Goal: Task Accomplishment & Management: Use online tool/utility

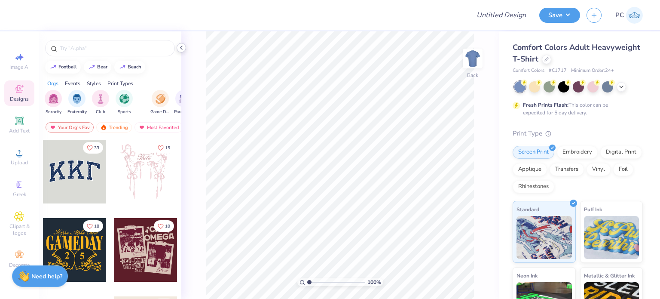
click at [180, 47] on polyline at bounding box center [181, 47] width 2 height 3
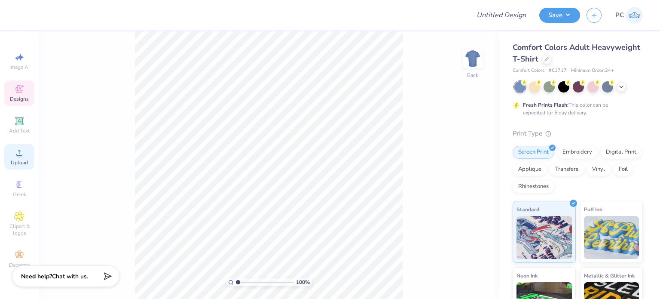
click at [20, 150] on icon at bounding box center [19, 152] width 10 height 10
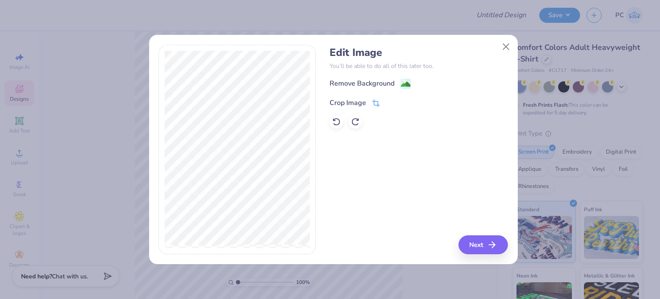
click at [375, 101] on icon at bounding box center [376, 103] width 8 height 8
click at [386, 101] on button at bounding box center [390, 101] width 9 height 9
click at [405, 85] on image at bounding box center [405, 84] width 9 height 9
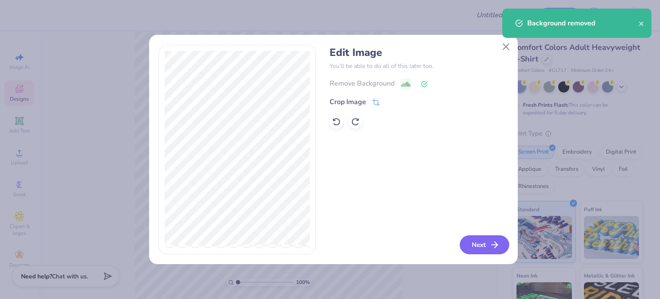
click at [483, 241] on button "Next" at bounding box center [484, 244] width 49 height 19
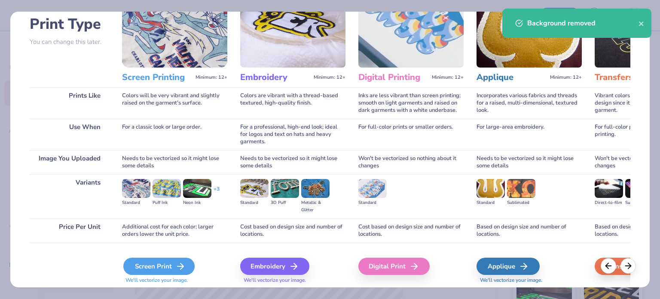
scroll to position [86, 0]
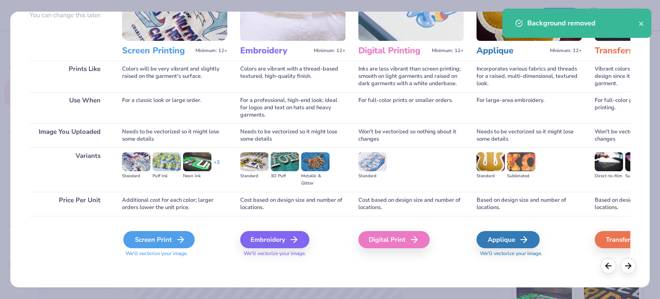
click at [147, 236] on div "Screen Print" at bounding box center [158, 239] width 71 height 17
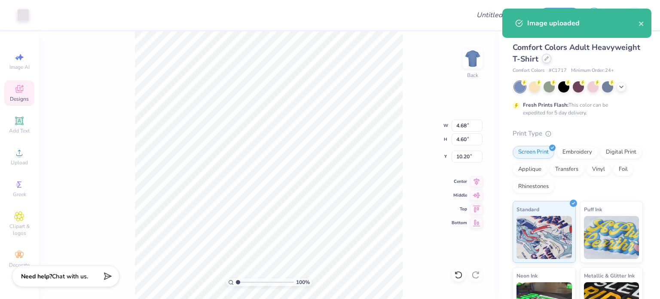
click at [551, 61] on div at bounding box center [546, 58] width 9 height 9
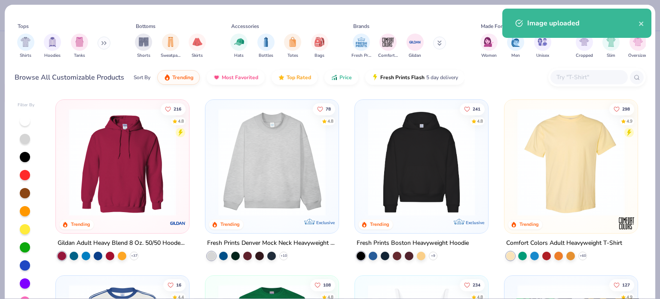
click at [572, 80] on input "text" at bounding box center [589, 77] width 66 height 10
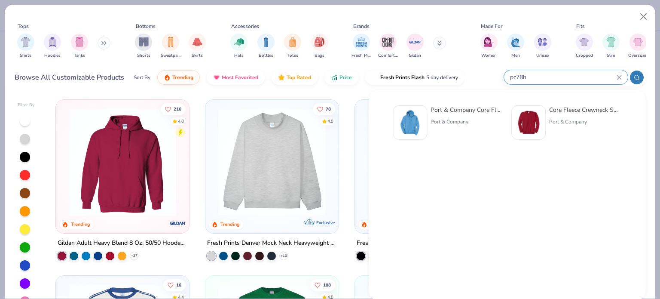
type input "pc78h"
click at [401, 123] on img at bounding box center [410, 122] width 27 height 27
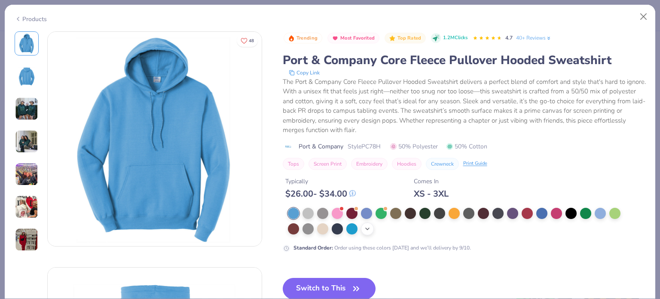
click at [368, 228] on icon at bounding box center [367, 228] width 7 height 7
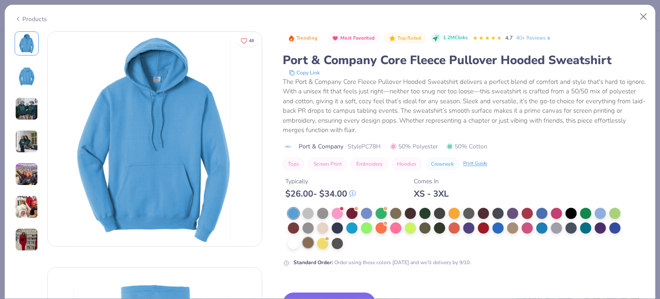
click at [308, 243] on div at bounding box center [308, 242] width 11 height 11
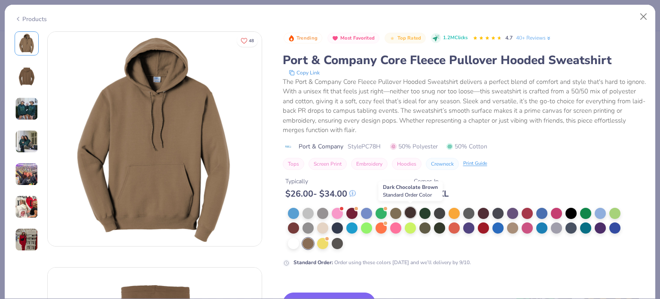
click at [413, 212] on div at bounding box center [410, 212] width 11 height 11
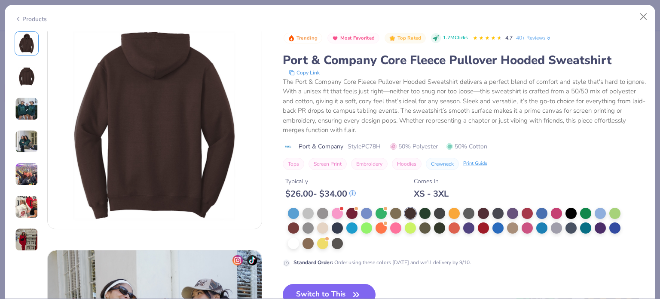
scroll to position [258, 0]
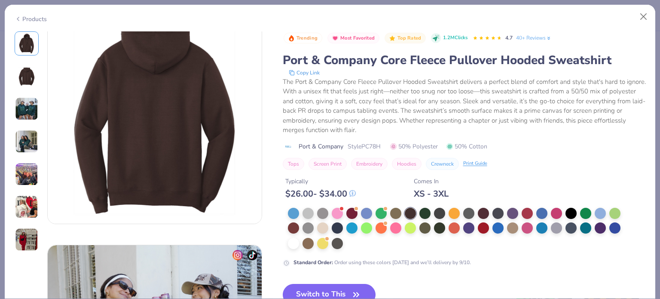
drag, startPoint x: 324, startPoint y: 287, endPoint x: 345, endPoint y: 87, distance: 200.5
click at [324, 287] on button "Switch to This" at bounding box center [329, 294] width 93 height 21
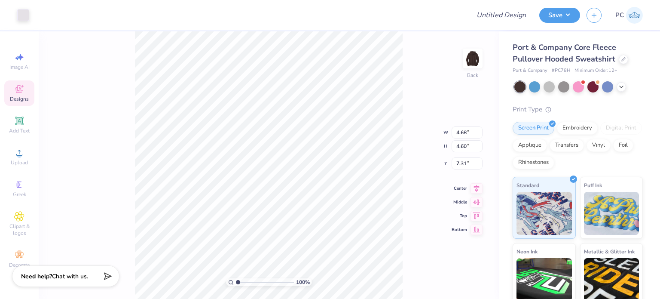
type input "3.00"
type input "7.57"
type input "7.43"
click at [564, 12] on button "Save" at bounding box center [559, 13] width 41 height 15
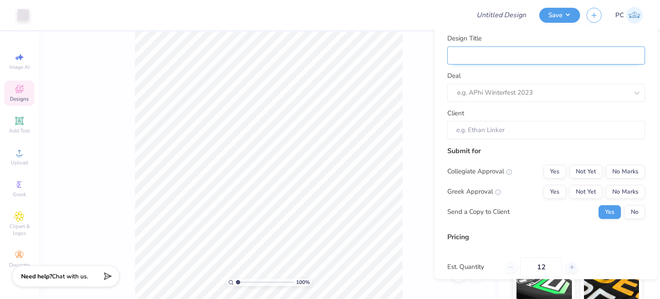
click at [528, 52] on input "Design Title" at bounding box center [546, 55] width 198 height 18
paste input "Alpha Phi Set"
type input "Alpha Phi Set"
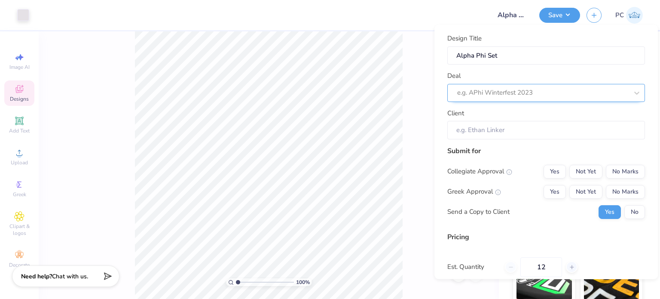
click at [481, 94] on div at bounding box center [542, 93] width 171 height 12
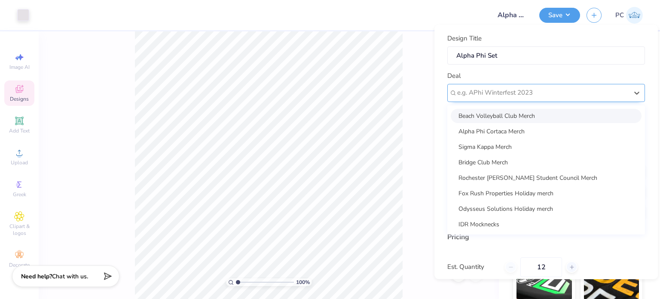
paste input "Alpha Phi Set"
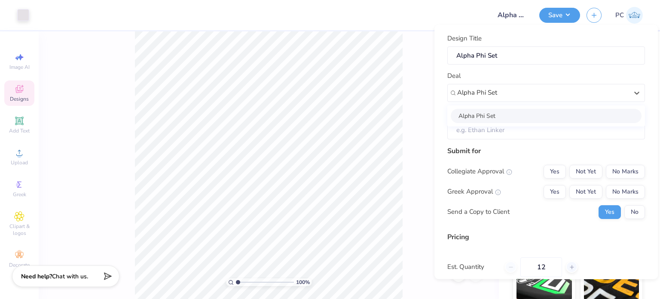
click at [511, 118] on div "Alpha Phi Set" at bounding box center [546, 115] width 191 height 14
type input "Alpha Phi Set"
type input "Sophia Schroeder"
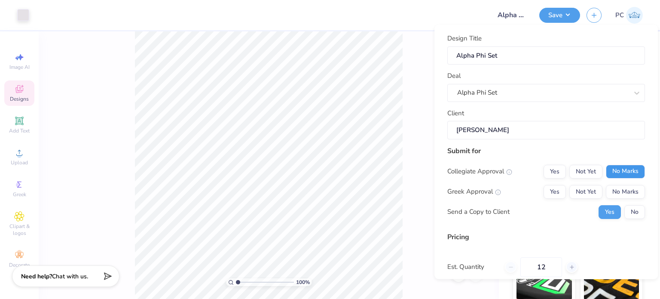
click at [621, 168] on button "No Marks" at bounding box center [625, 171] width 39 height 14
click at [624, 193] on button "No Marks" at bounding box center [625, 191] width 39 height 14
click at [544, 187] on button "Yes" at bounding box center [555, 191] width 22 height 14
drag, startPoint x: 643, startPoint y: 211, endPoint x: 633, endPoint y: 210, distance: 9.6
click at [641, 211] on div "Design Title Alpha Phi Set Deal Alpha Phi Set Client Sophia Schroeder Submit fo…" at bounding box center [545, 152] width 223 height 254
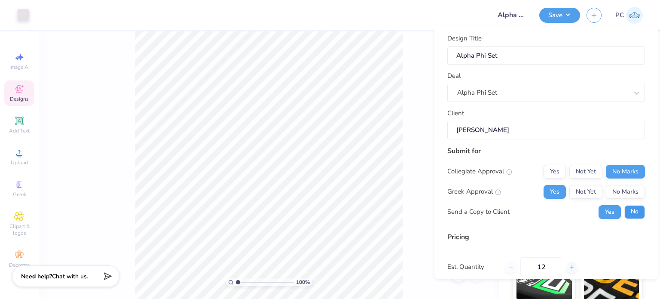
click at [633, 210] on button "No" at bounding box center [634, 212] width 21 height 14
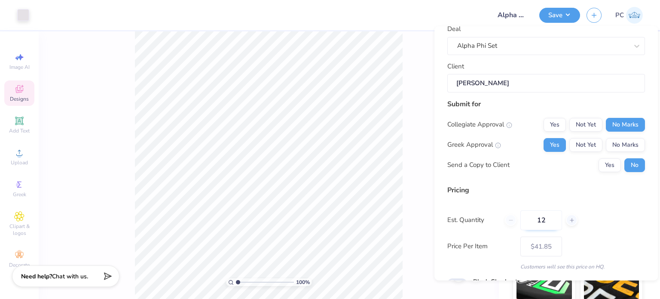
scroll to position [91, 0]
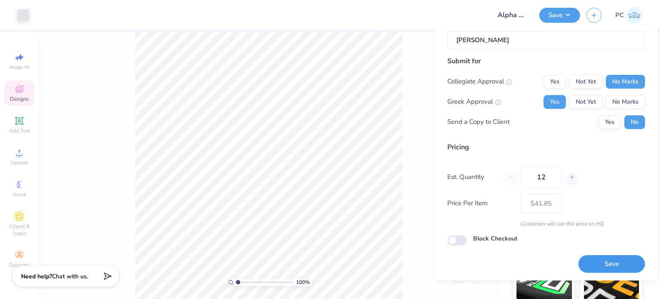
click at [589, 257] on button "Save" at bounding box center [611, 264] width 67 height 18
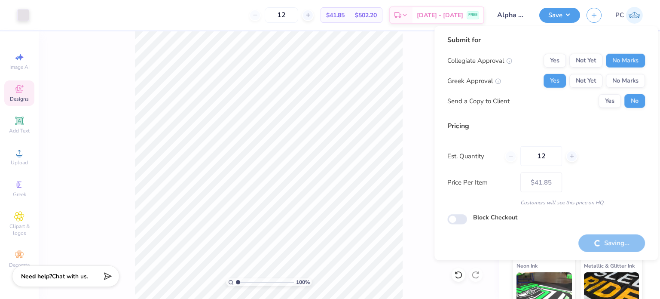
type input "– –"
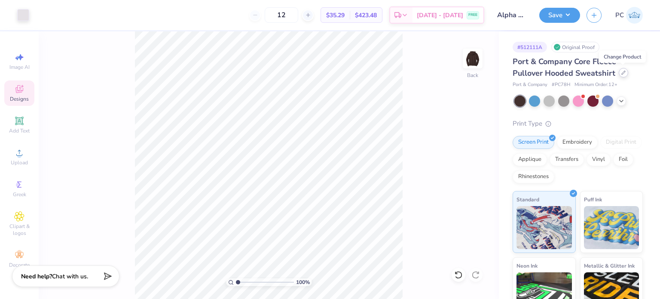
click at [622, 75] on div at bounding box center [623, 72] width 9 height 9
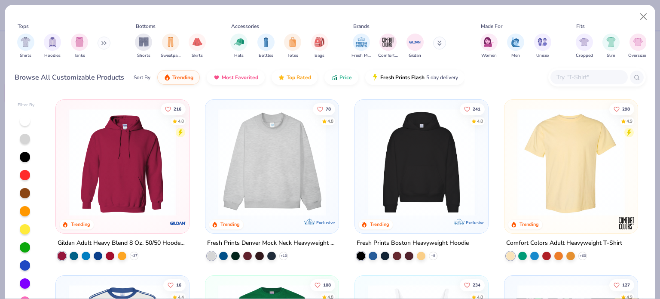
click at [590, 78] on input "text" at bounding box center [589, 77] width 66 height 10
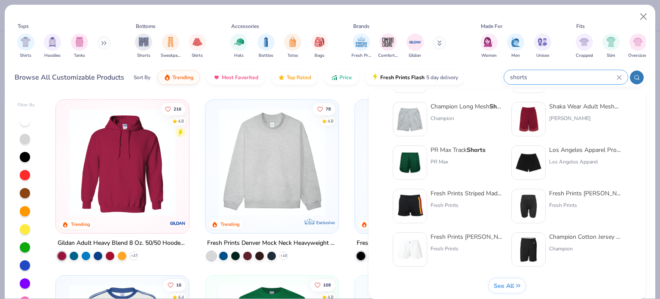
scroll to position [352, 0]
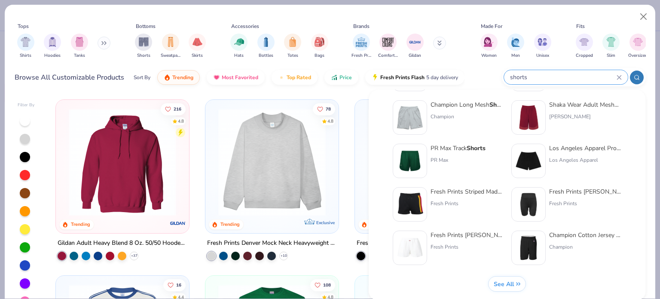
type input "shorts"
click at [517, 278] on button "See All" at bounding box center [507, 283] width 37 height 15
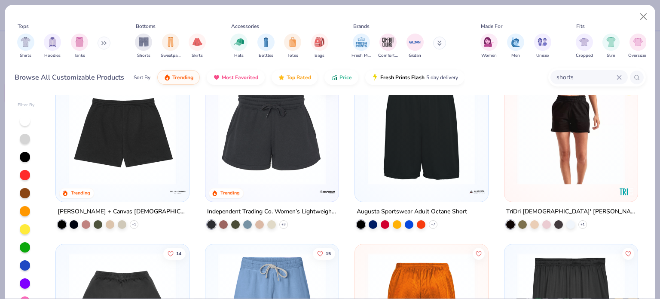
scroll to position [1246, 0]
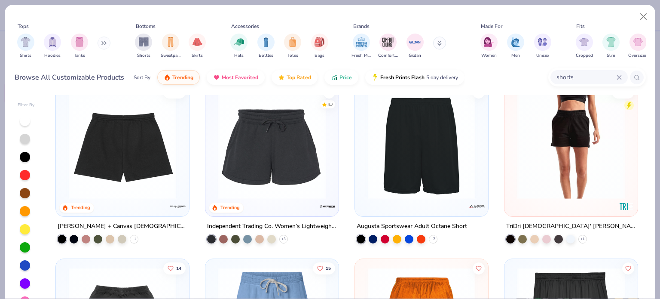
click at [268, 172] on img at bounding box center [272, 145] width 116 height 107
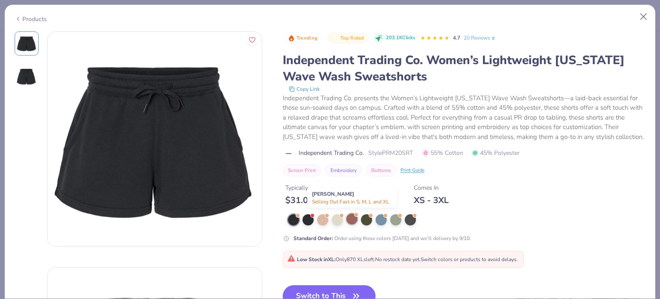
click at [352, 221] on div at bounding box center [351, 218] width 11 height 11
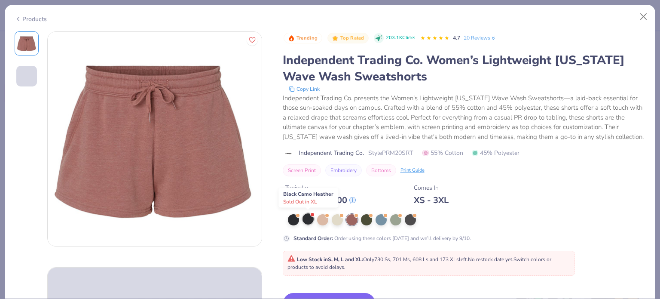
click at [306, 220] on div at bounding box center [308, 218] width 11 height 11
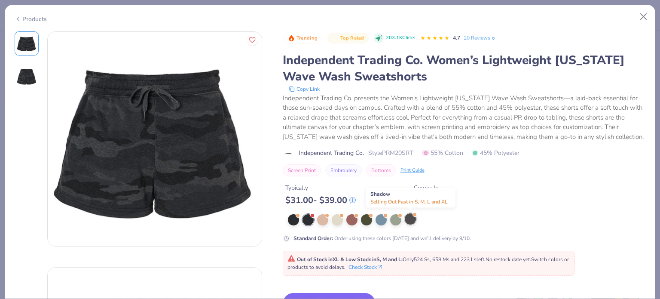
click at [405, 218] on div at bounding box center [410, 218] width 11 height 11
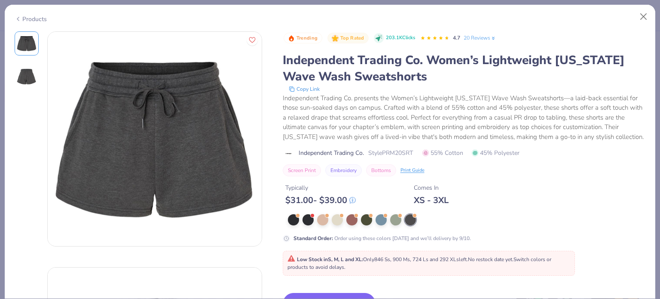
click at [19, 14] on icon at bounding box center [18, 19] width 7 height 10
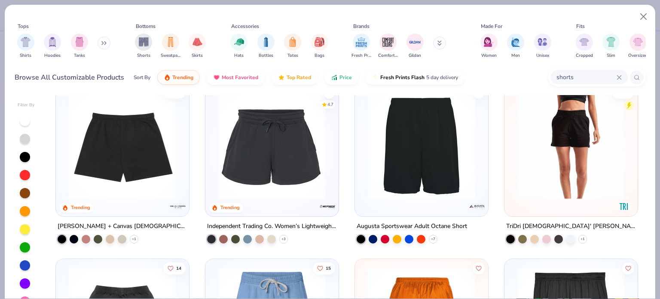
click at [128, 144] on img at bounding box center [122, 145] width 116 height 107
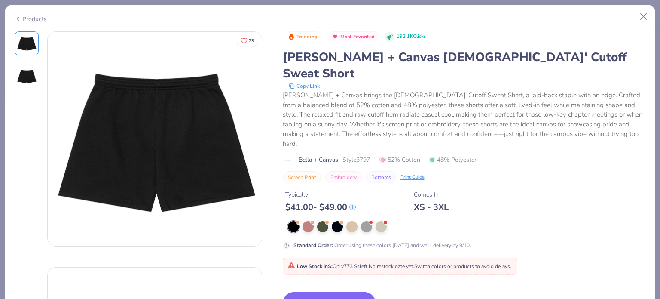
click at [24, 24] on div "Products" at bounding box center [330, 16] width 651 height 22
click at [31, 21] on div "Products" at bounding box center [330, 16] width 651 height 22
click at [26, 17] on div "Products" at bounding box center [31, 19] width 32 height 9
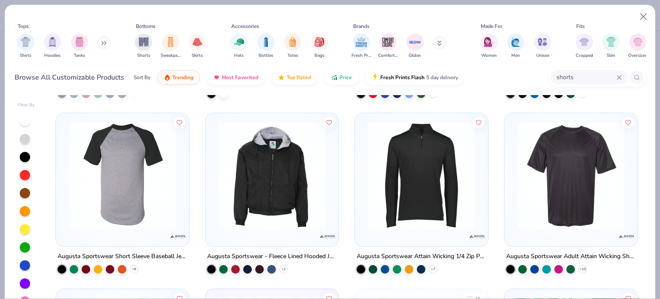
scroll to position [2364, 0]
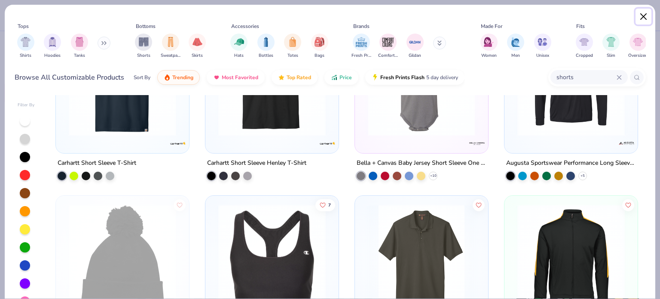
click at [643, 18] on button "Close" at bounding box center [644, 17] width 16 height 16
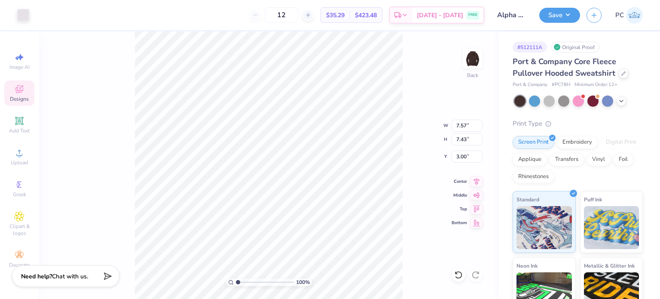
type input "4.35"
click at [567, 7] on button "Save" at bounding box center [559, 13] width 41 height 15
click at [571, 16] on button "Save" at bounding box center [559, 13] width 41 height 15
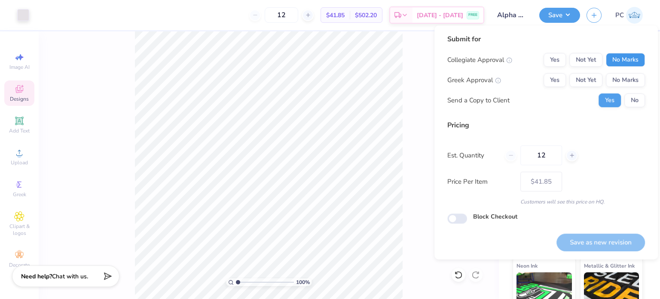
click at [642, 60] on button "No Marks" at bounding box center [625, 60] width 39 height 14
click at [555, 80] on button "Yes" at bounding box center [555, 80] width 22 height 14
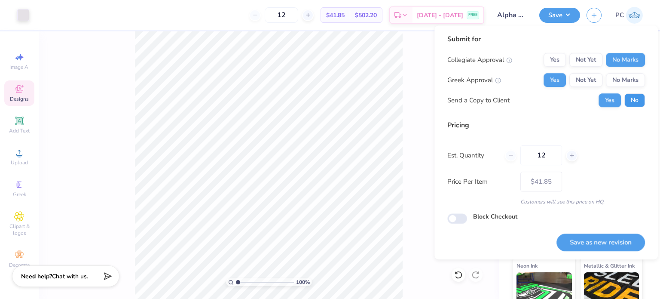
click at [639, 104] on button "No" at bounding box center [634, 100] width 21 height 14
click at [596, 245] on button "Save as new revision" at bounding box center [601, 242] width 89 height 18
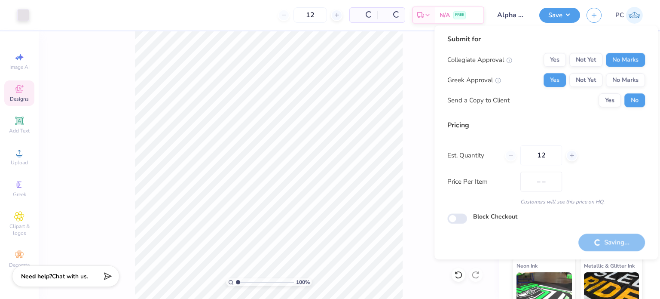
type input "$41.85"
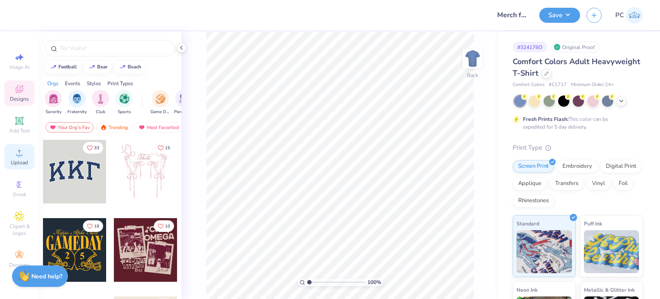
click at [25, 158] on div "Upload" at bounding box center [19, 156] width 30 height 25
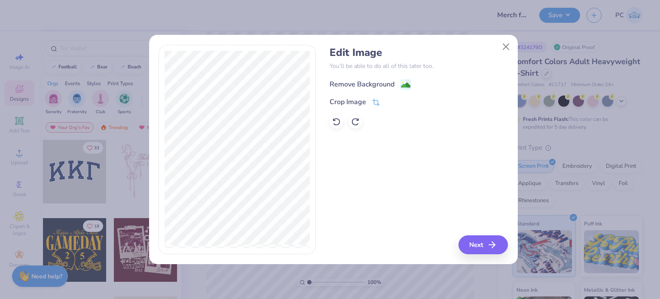
click at [405, 82] on image at bounding box center [405, 84] width 9 height 9
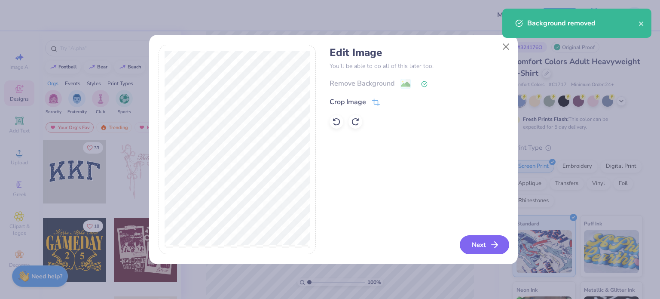
click at [479, 244] on button "Next" at bounding box center [484, 244] width 49 height 19
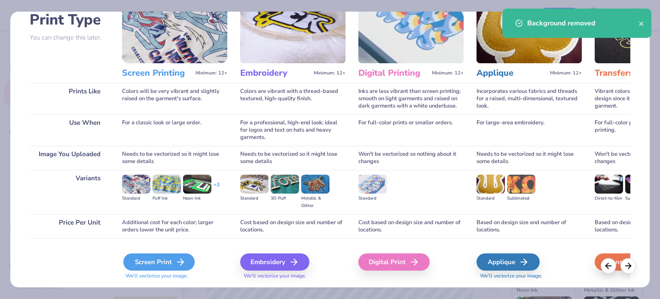
scroll to position [86, 0]
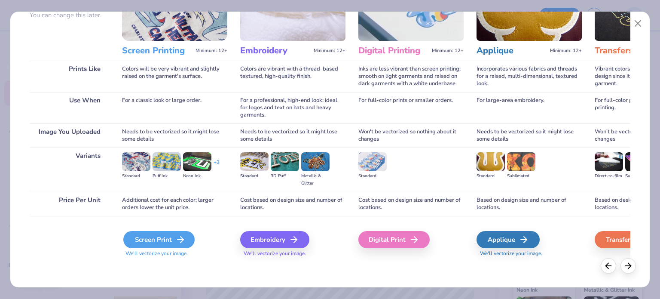
click at [148, 235] on div "Screen Print" at bounding box center [158, 239] width 71 height 17
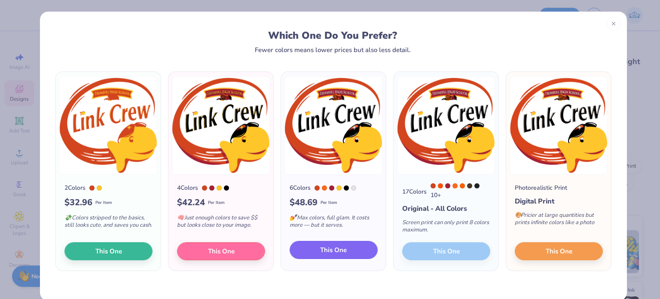
click at [327, 252] on span "This One" at bounding box center [333, 250] width 27 height 10
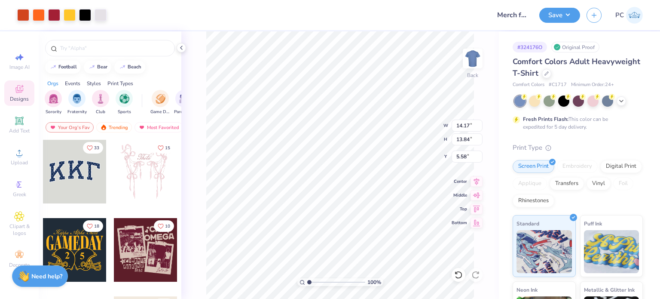
type input "9.73"
type input "9.50"
type input "3.00"
click at [37, 12] on div at bounding box center [39, 14] width 12 height 12
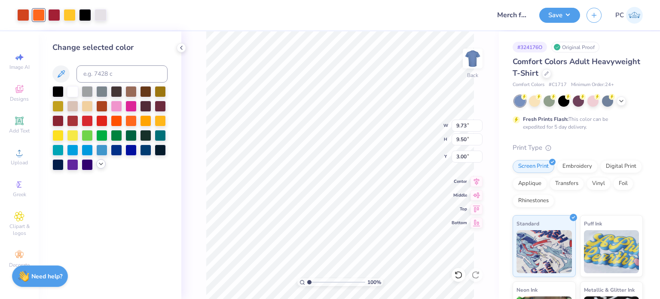
click at [102, 163] on icon at bounding box center [101, 163] width 7 height 7
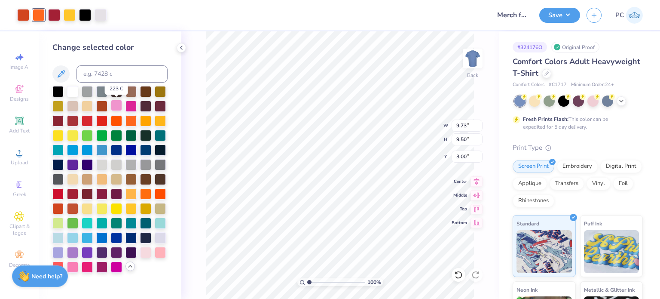
click at [117, 103] on div at bounding box center [116, 105] width 11 height 11
click at [459, 276] on icon at bounding box center [458, 274] width 9 height 9
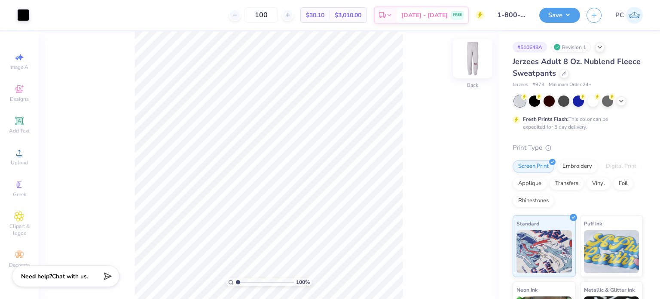
click at [474, 64] on img at bounding box center [473, 58] width 34 height 34
